Goal: Check status: Check status

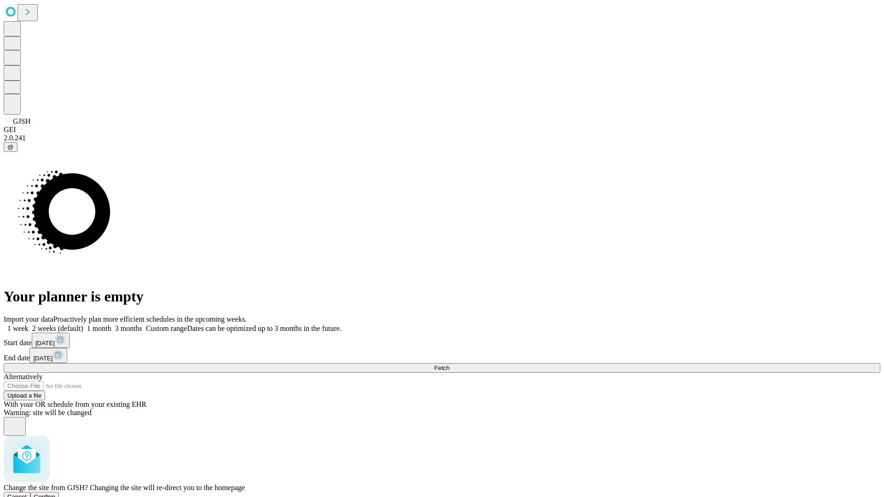
click at [56, 494] on span "Confirm" at bounding box center [45, 497] width 22 height 7
click at [111, 325] on label "1 month" at bounding box center [97, 329] width 28 height 8
click at [449, 365] on span "Fetch" at bounding box center [441, 368] width 15 height 7
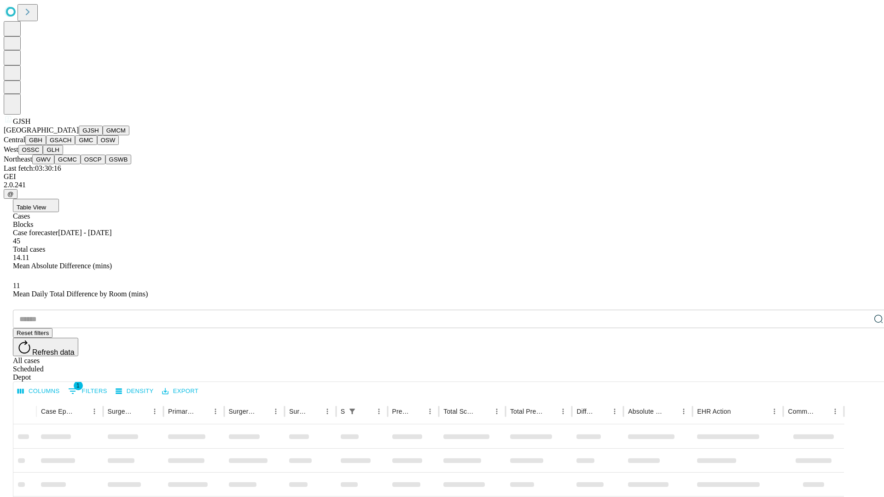
click at [103, 135] on button "GMCM" at bounding box center [116, 131] width 27 height 10
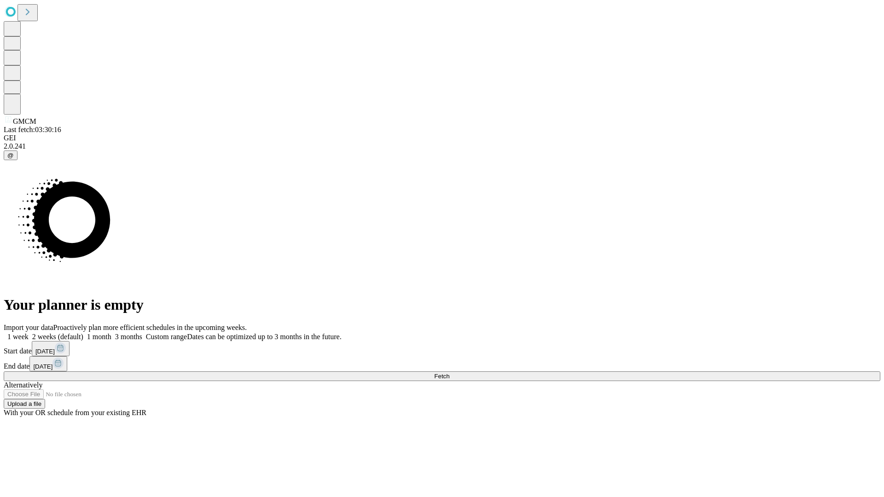
click at [111, 333] on label "1 month" at bounding box center [97, 337] width 28 height 8
click at [449, 373] on span "Fetch" at bounding box center [441, 376] width 15 height 7
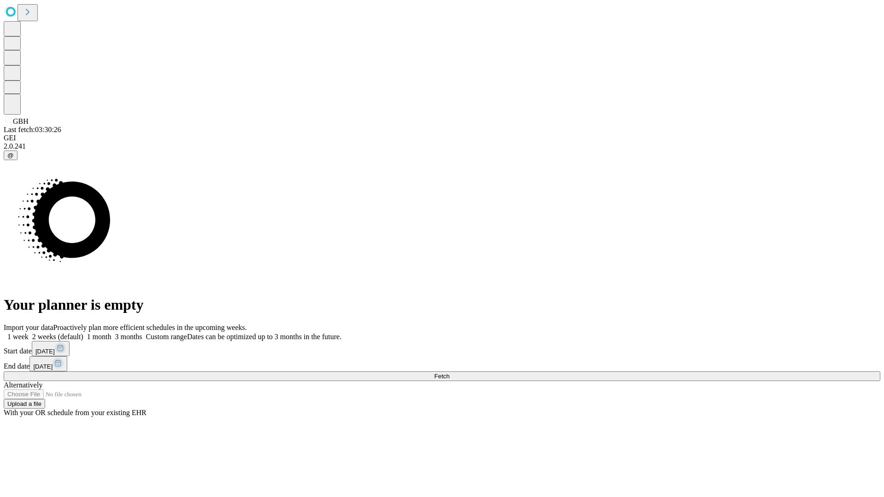
click at [111, 333] on label "1 month" at bounding box center [97, 337] width 28 height 8
click at [449, 373] on span "Fetch" at bounding box center [441, 376] width 15 height 7
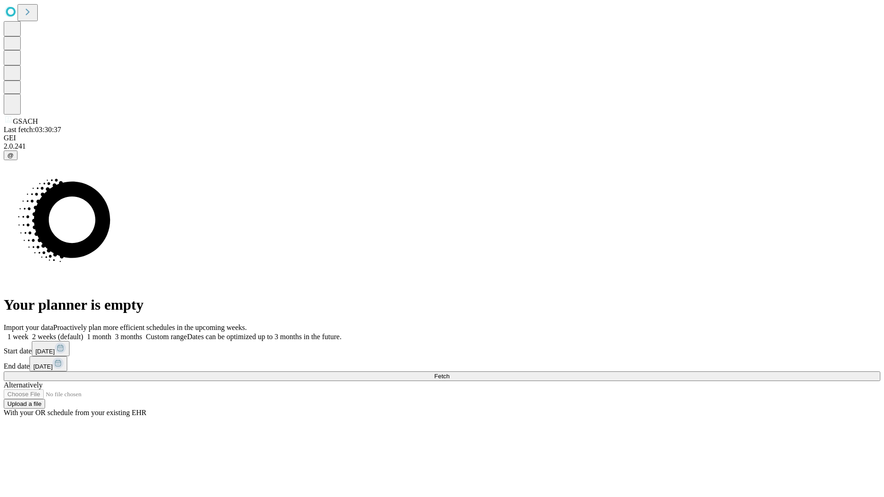
click at [111, 333] on label "1 month" at bounding box center [97, 337] width 28 height 8
click at [449, 373] on span "Fetch" at bounding box center [441, 376] width 15 height 7
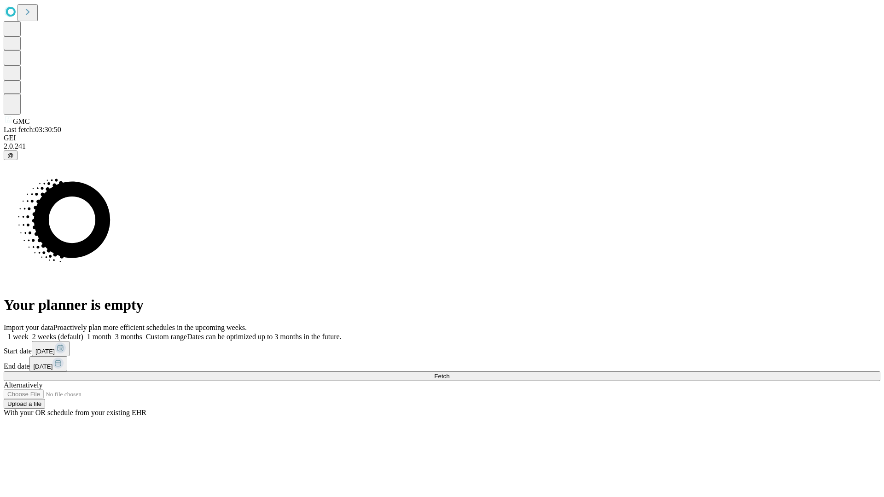
click at [449, 373] on span "Fetch" at bounding box center [441, 376] width 15 height 7
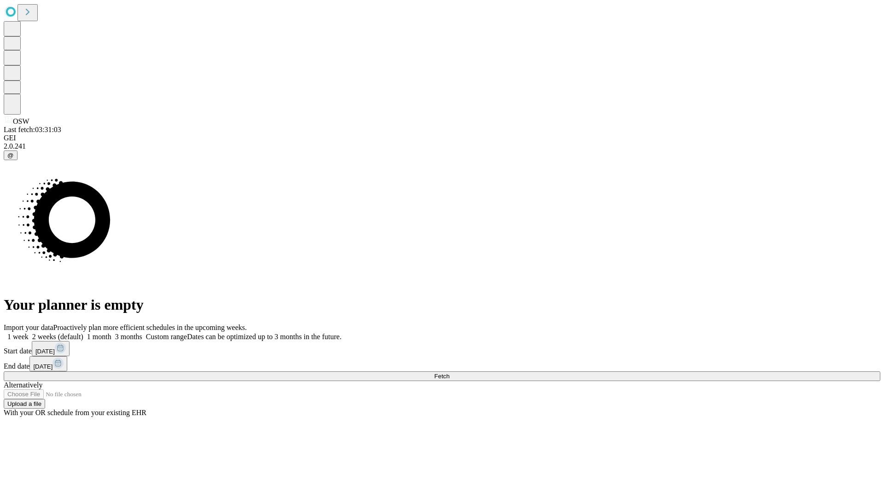
click at [449, 373] on span "Fetch" at bounding box center [441, 376] width 15 height 7
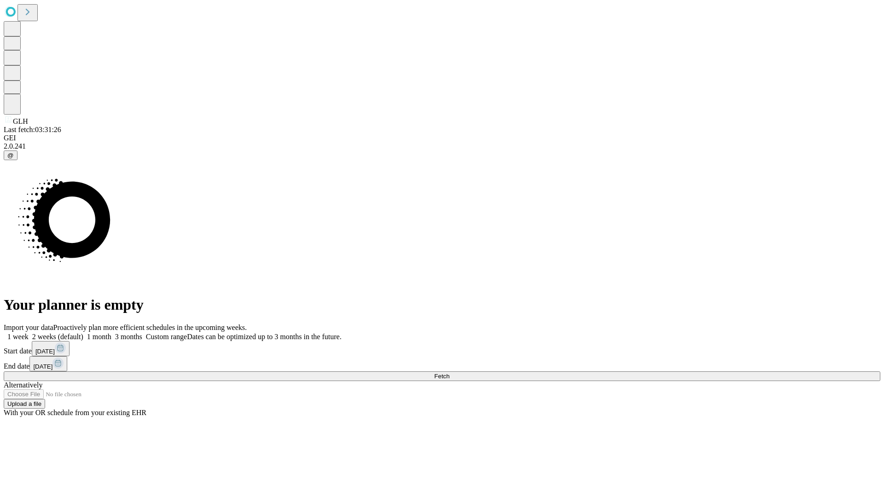
click at [111, 333] on label "1 month" at bounding box center [97, 337] width 28 height 8
click at [449, 373] on span "Fetch" at bounding box center [441, 376] width 15 height 7
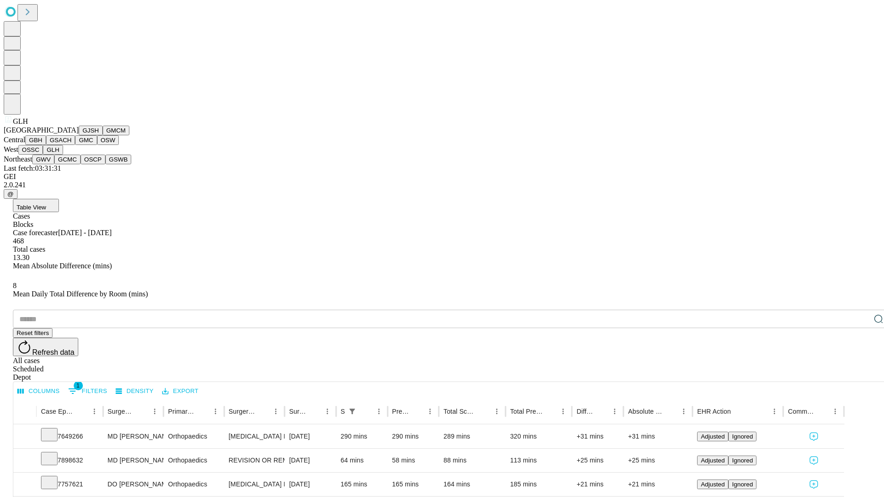
click at [54, 164] on button "GWV" at bounding box center [43, 160] width 22 height 10
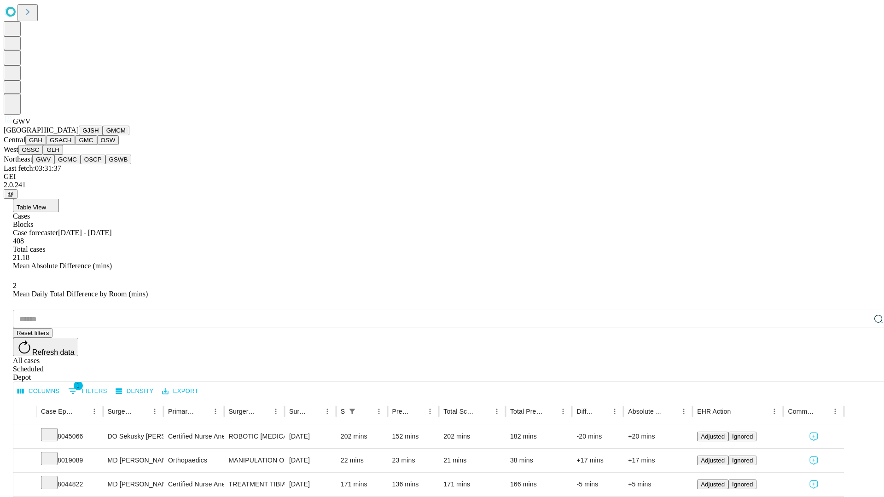
click at [71, 164] on button "GCMC" at bounding box center [67, 160] width 26 height 10
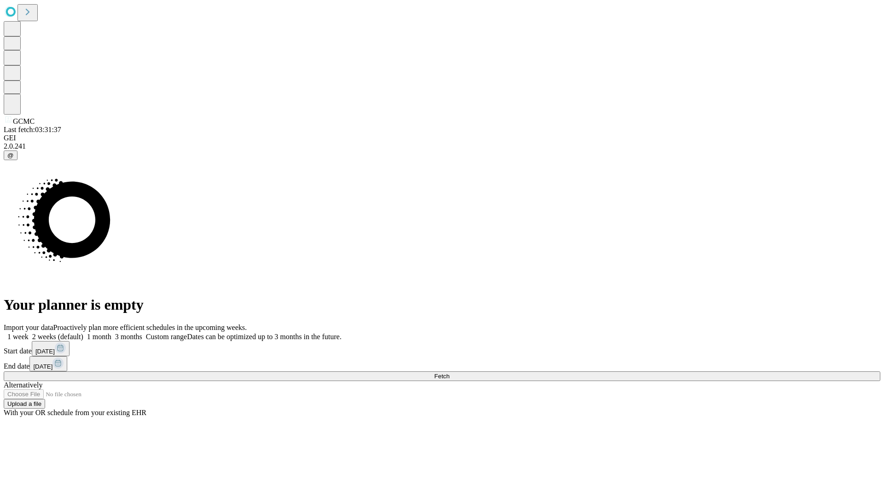
click at [111, 333] on label "1 month" at bounding box center [97, 337] width 28 height 8
click at [449, 373] on span "Fetch" at bounding box center [441, 376] width 15 height 7
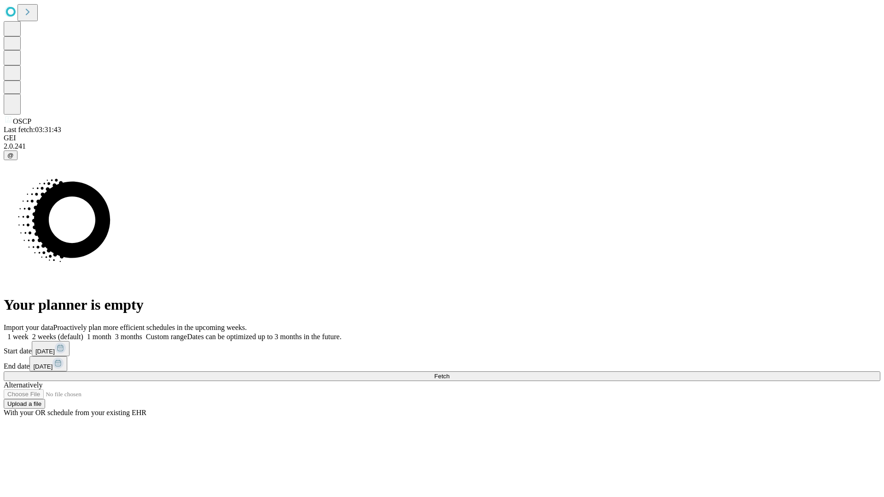
click at [111, 333] on label "1 month" at bounding box center [97, 337] width 28 height 8
click at [449, 373] on span "Fetch" at bounding box center [441, 376] width 15 height 7
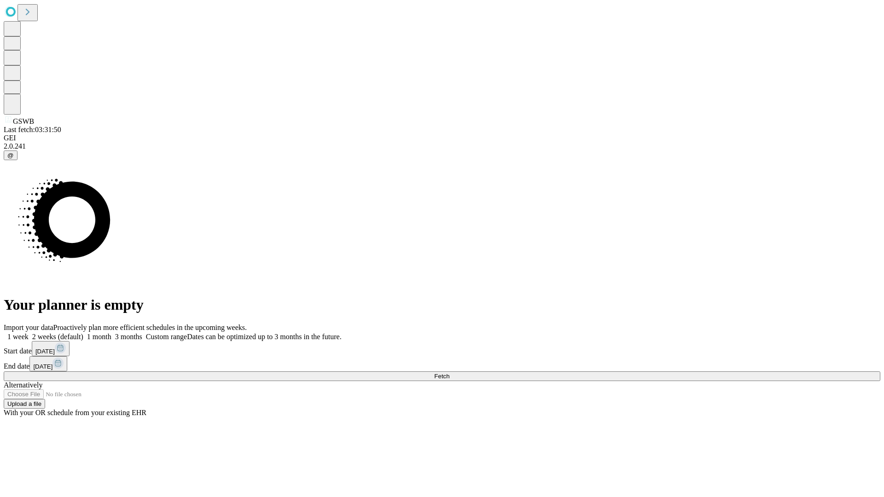
click at [449, 373] on span "Fetch" at bounding box center [441, 376] width 15 height 7
